Goal: Information Seeking & Learning: Find specific fact

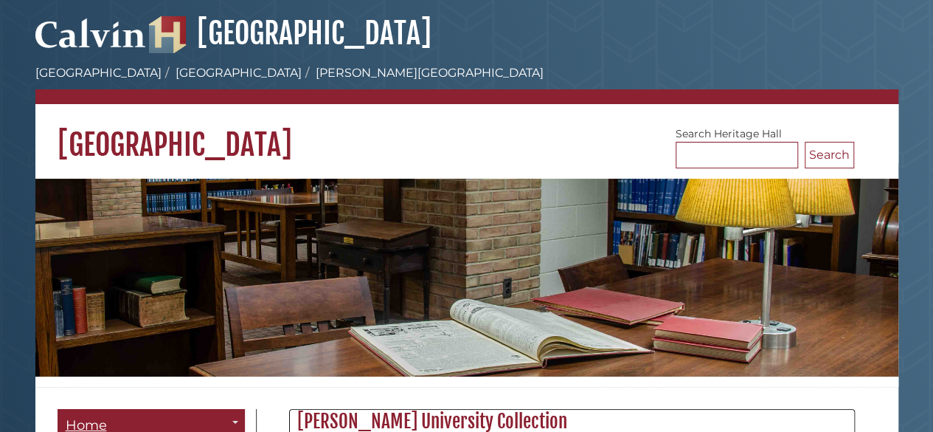
scroll to position [514, 564]
click at [531, 171] on div "[GEOGRAPHIC_DATA]" at bounding box center [466, 245] width 863 height 283
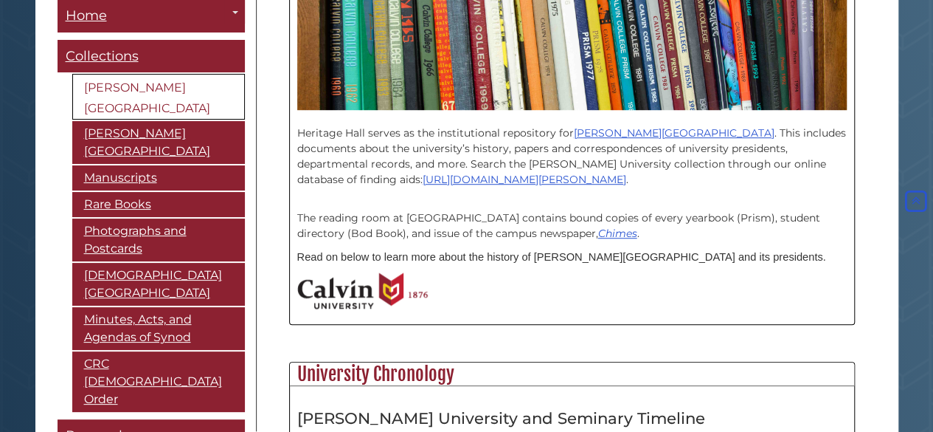
scroll to position [457, 0]
click at [542, 56] on img at bounding box center [572, 46] width 550 height 126
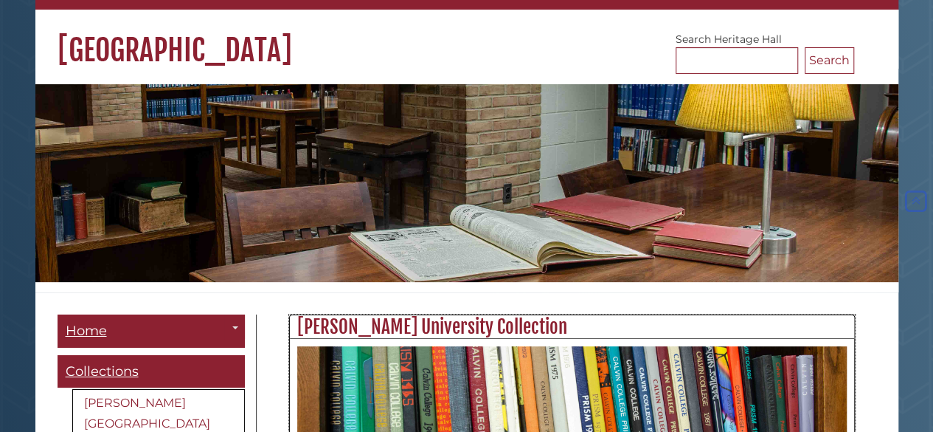
scroll to position [89, 0]
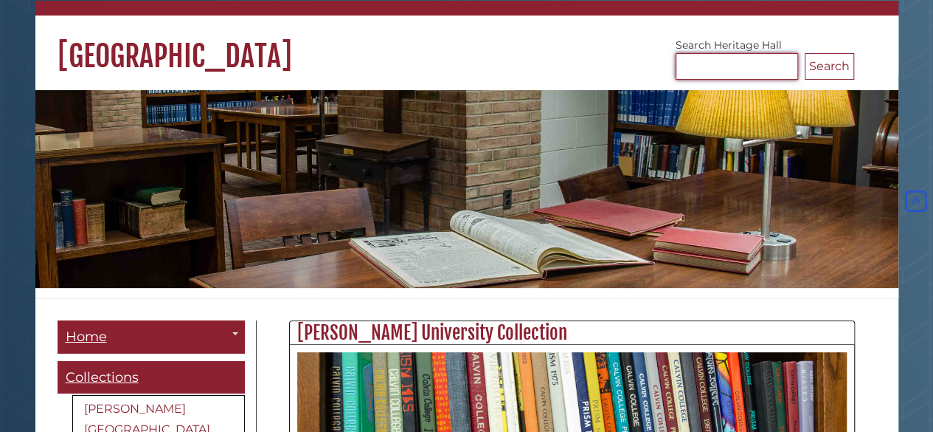
click at [770, 63] on input "Search Heritage Hall" at bounding box center [737, 66] width 122 height 27
type input "*********"
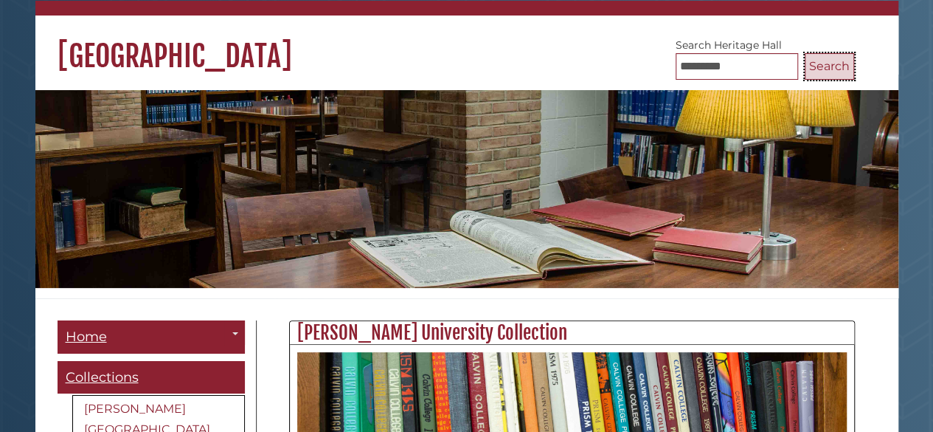
click at [831, 77] on button "Search" at bounding box center [829, 66] width 49 height 27
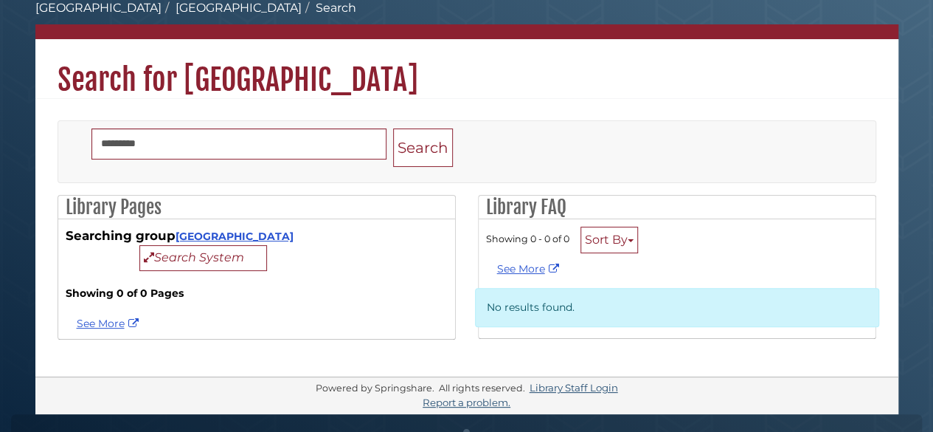
scroll to position [46, 0]
